Goal: Task Accomplishment & Management: Use online tool/utility

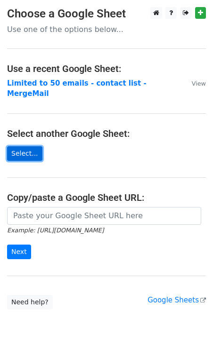
click at [24, 146] on link "Select..." at bounding box center [24, 153] width 35 height 15
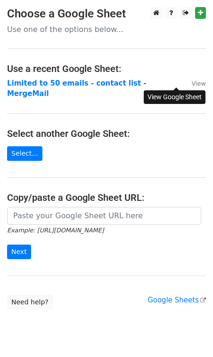
click at [191, 86] on small "View" at bounding box center [198, 83] width 14 height 7
click at [191, 83] on small "View" at bounding box center [198, 83] width 14 height 7
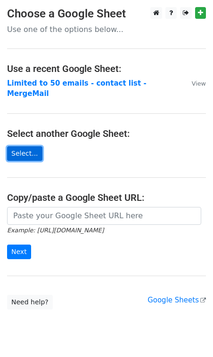
click at [23, 146] on link "Select..." at bounding box center [24, 153] width 35 height 15
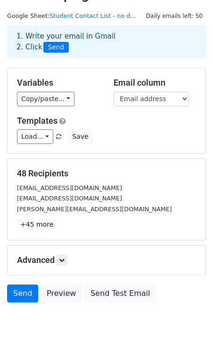
scroll to position [24, 0]
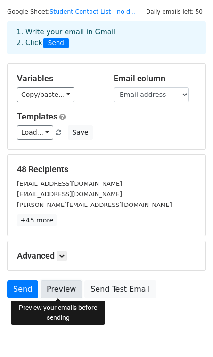
click at [55, 287] on link "Preview" at bounding box center [60, 289] width 41 height 18
click at [63, 291] on link "Preview" at bounding box center [60, 289] width 41 height 18
click at [57, 287] on link "Preview" at bounding box center [60, 289] width 41 height 18
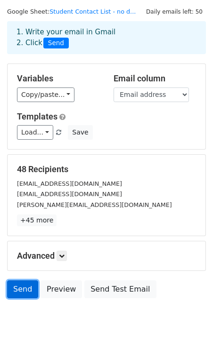
click at [24, 289] on link "Send" at bounding box center [22, 289] width 31 height 18
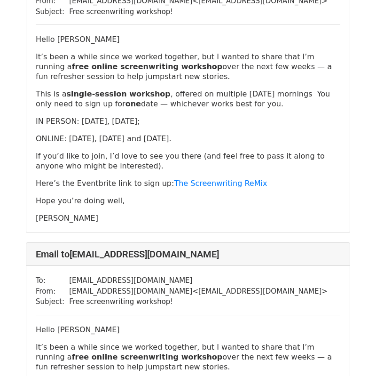
scroll to position [3602, 0]
